Goal: Task Accomplishment & Management: Manage account settings

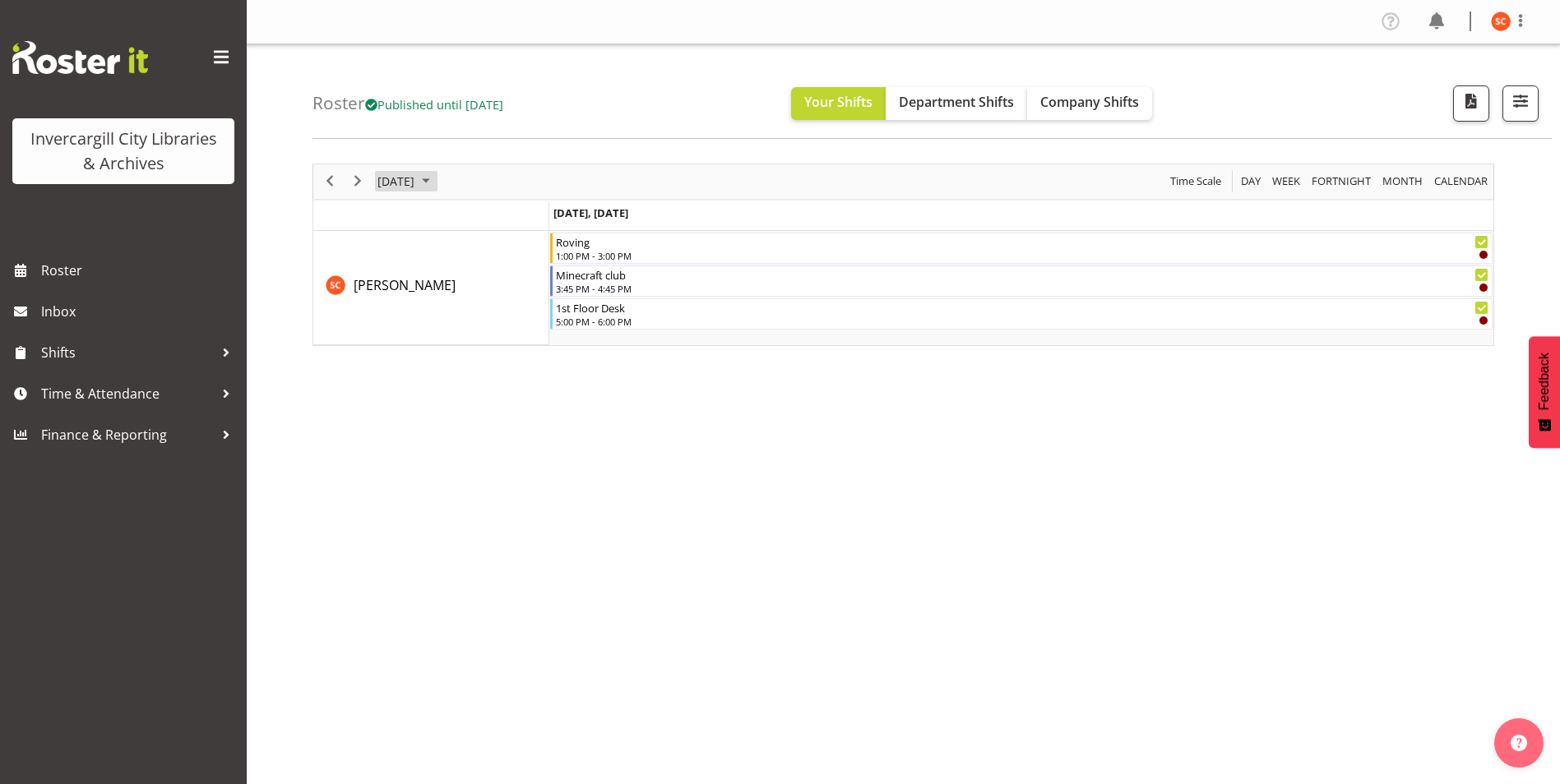
click at [435, 190] on span "September 2025" at bounding box center [426, 181] width 19 height 20
click at [548, 419] on button "[DATE]" at bounding box center [536, 425] width 56 height 23
drag, startPoint x: 148, startPoint y: 269, endPoint x: 166, endPoint y: 276, distance: 19.3
click at [148, 269] on span "Roster" at bounding box center [140, 270] width 197 height 25
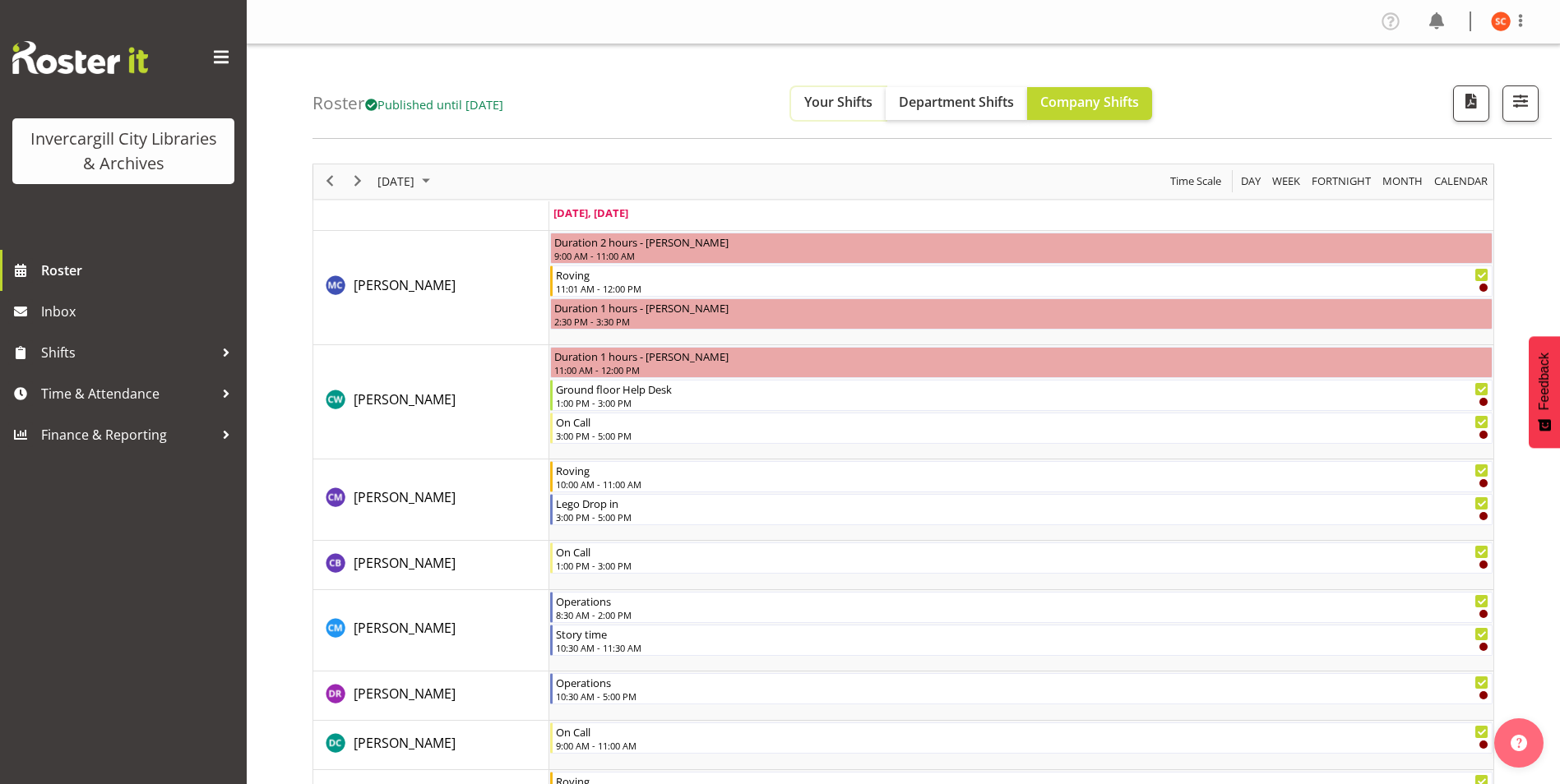
click at [834, 114] on button "Your Shifts" at bounding box center [838, 103] width 95 height 33
